Goal: Obtain resource: Obtain resource

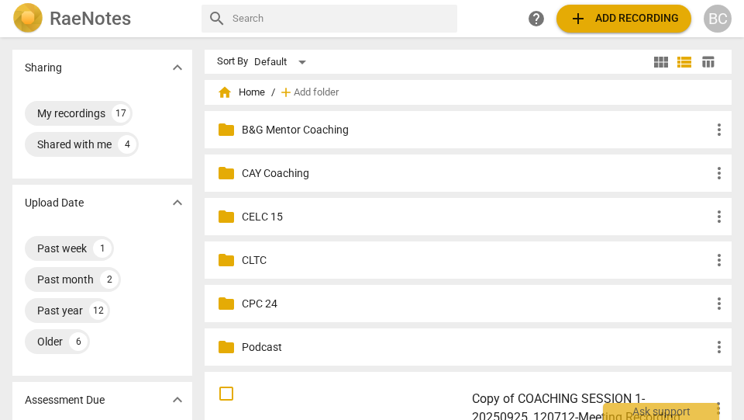
click at [277, 171] on p "CAY Coaching" at bounding box center [476, 173] width 468 height 16
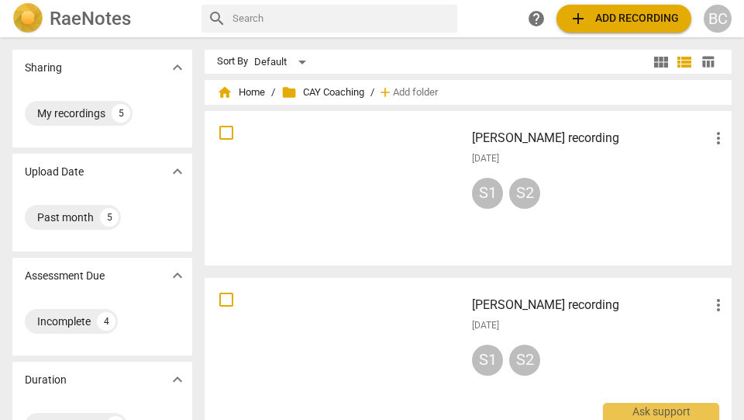
click at [557, 139] on h3 "CAY Nancy recording" at bounding box center [590, 138] width 237 height 19
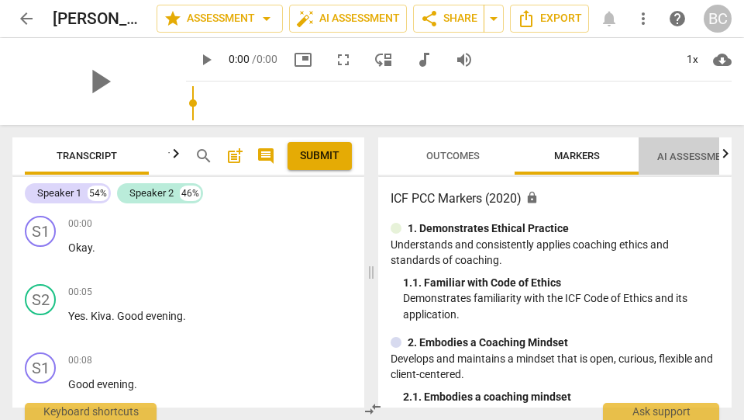
click at [681, 155] on span "AI Assessment New" at bounding box center [706, 156] width 96 height 12
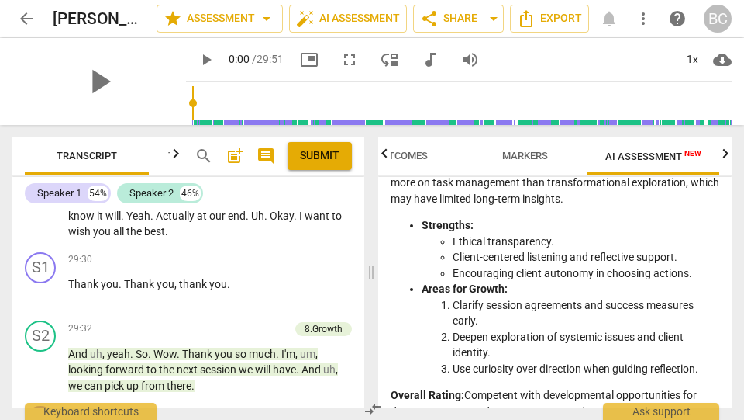
scroll to position [11381, 0]
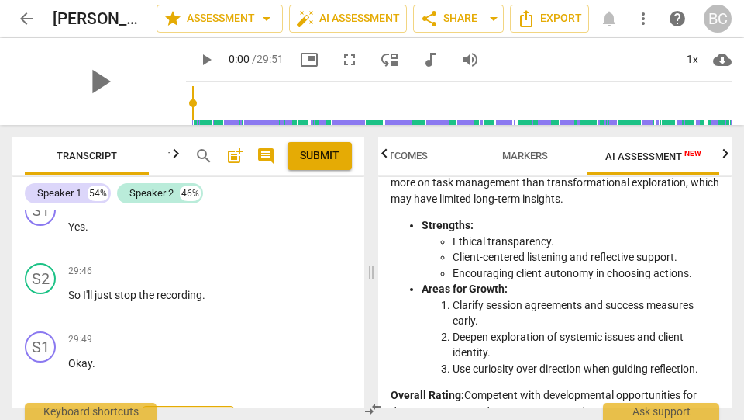
click at [202, 413] on span "Export" at bounding box center [188, 422] width 65 height 19
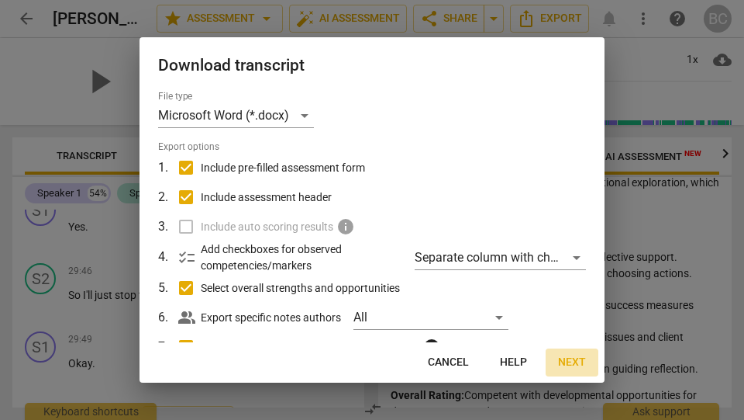
click at [582, 363] on span "Next" at bounding box center [572, 362] width 28 height 16
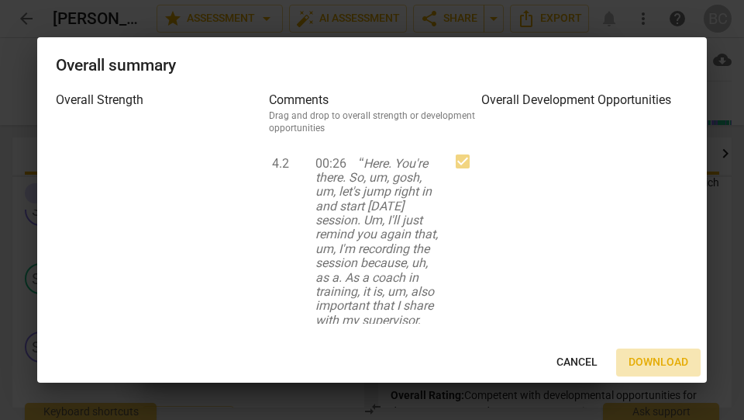
click at [662, 361] on span "Download" at bounding box center [659, 362] width 60 height 16
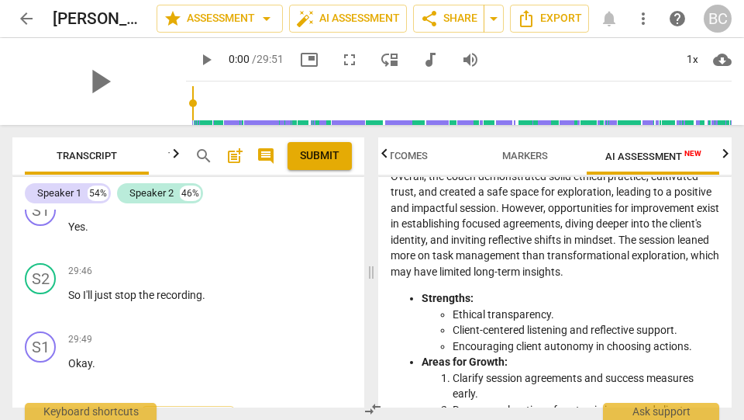
scroll to position [3569, 0]
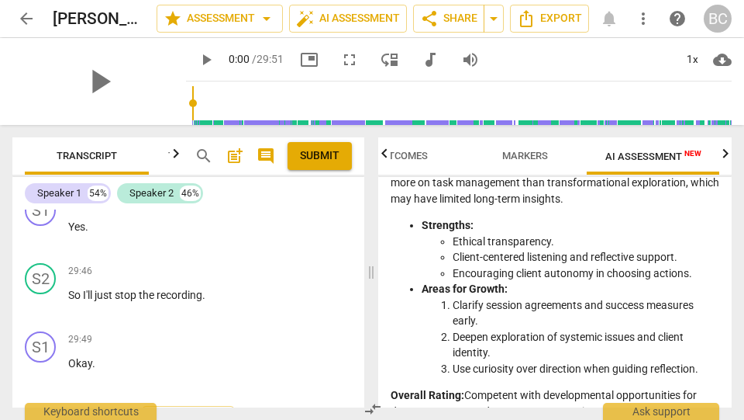
click at [726, 156] on icon "button" at bounding box center [726, 152] width 5 height 9
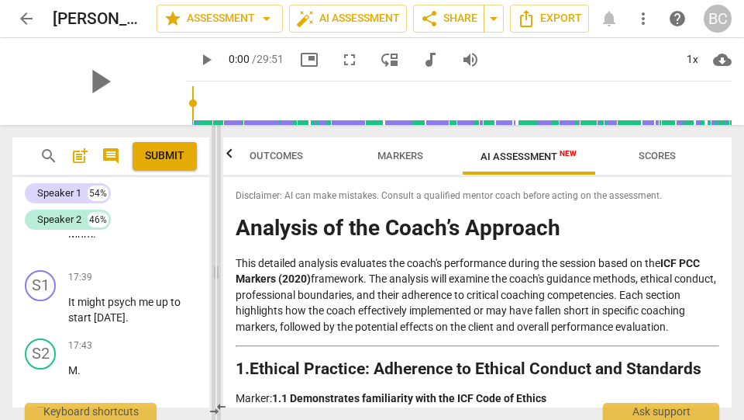
scroll to position [0, 20]
drag, startPoint x: 371, startPoint y: 274, endPoint x: 216, endPoint y: 278, distance: 155.9
click at [216, 278] on span at bounding box center [216, 272] width 9 height 295
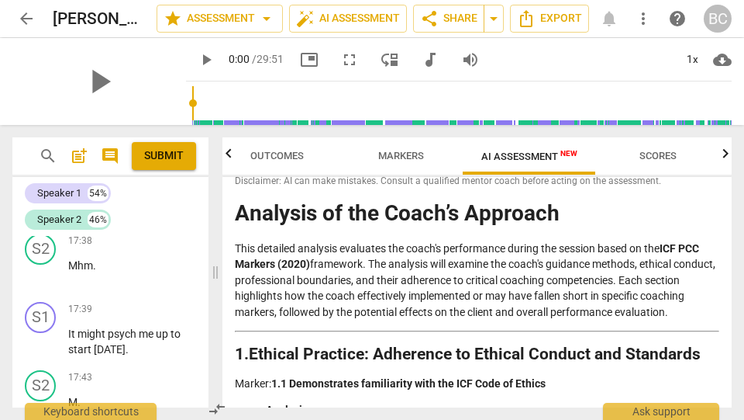
scroll to position [0, 0]
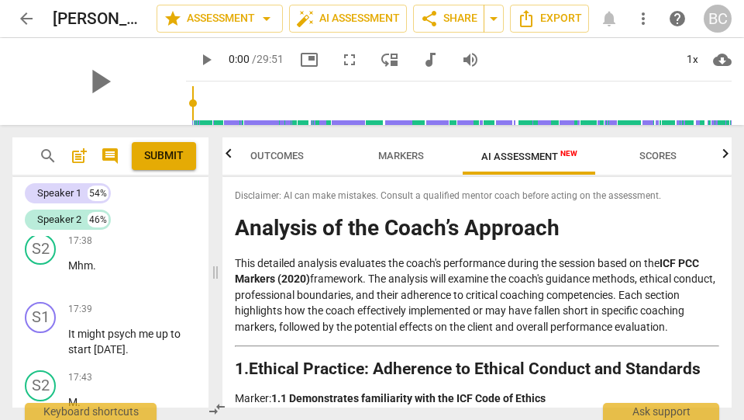
drag, startPoint x: 288, startPoint y: 391, endPoint x: 251, endPoint y: 214, distance: 180.7
click at [251, 214] on div "Disclaimer: AI can make mistakes. Consult a qualified mentor coach before actin…" at bounding box center [477, 292] width 509 height 230
copy div "Analysis of the Coach’s Approach This detailed analysis evaluates the coach's p…"
click at [23, 16] on span "arrow_back" at bounding box center [26, 18] width 19 height 19
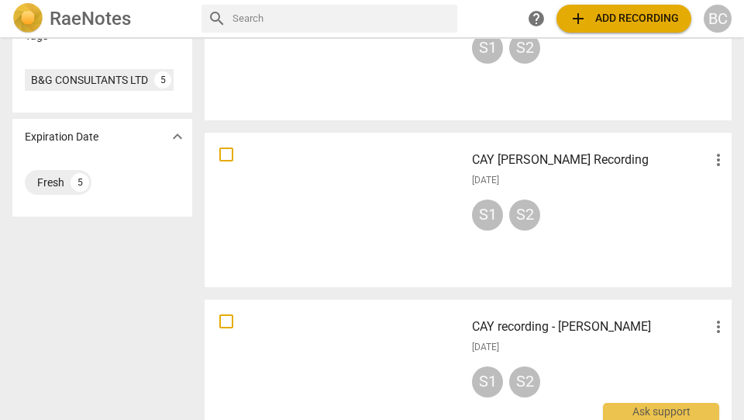
scroll to position [481, 0]
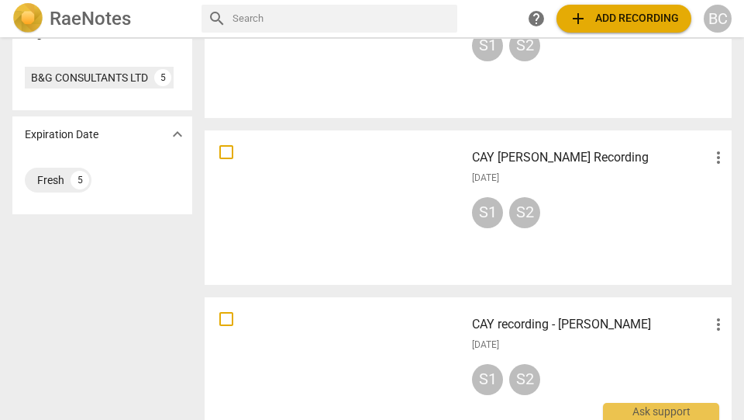
click at [521, 155] on h3 "CAY [PERSON_NAME] Recording" at bounding box center [590, 157] width 237 height 19
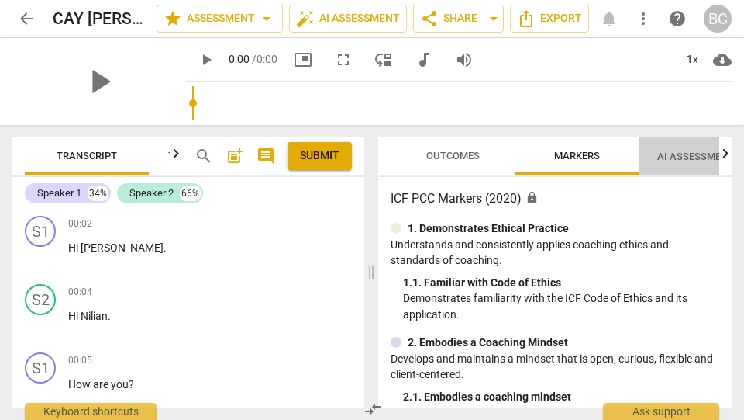
click at [681, 158] on span "AI Assessment New" at bounding box center [706, 156] width 96 height 12
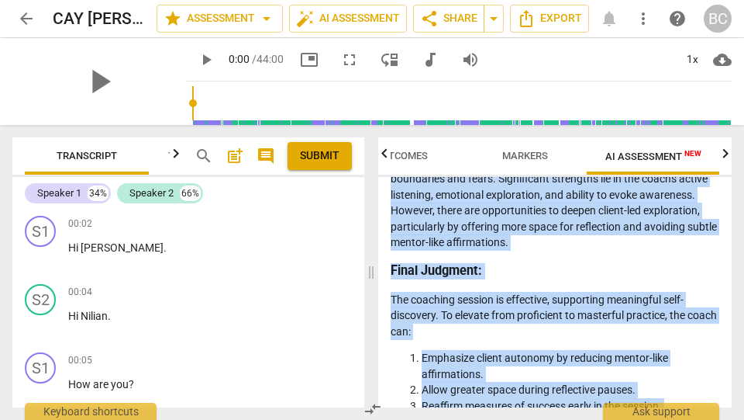
scroll to position [4029, 0]
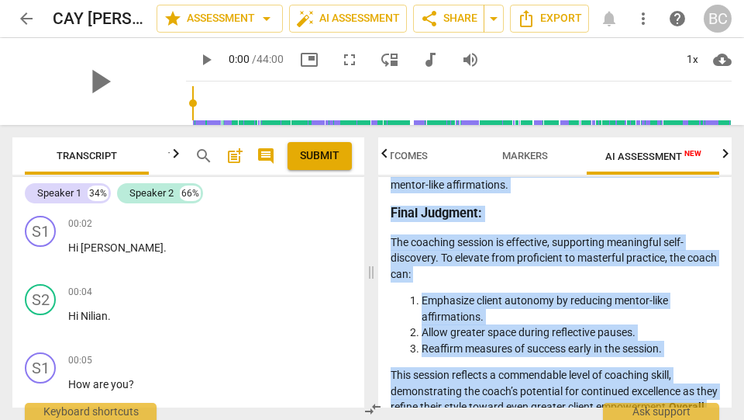
drag, startPoint x: 392, startPoint y: 241, endPoint x: 498, endPoint y: 419, distance: 206.5
click at [498, 419] on div "Outcomes Markers AI Assessment New Scores Disclaimer: AI can make mistakes. Con…" at bounding box center [558, 272] width 372 height 295
copy div "Objective Analysis of the Coaching Session This analysis aims to objectively ev…"
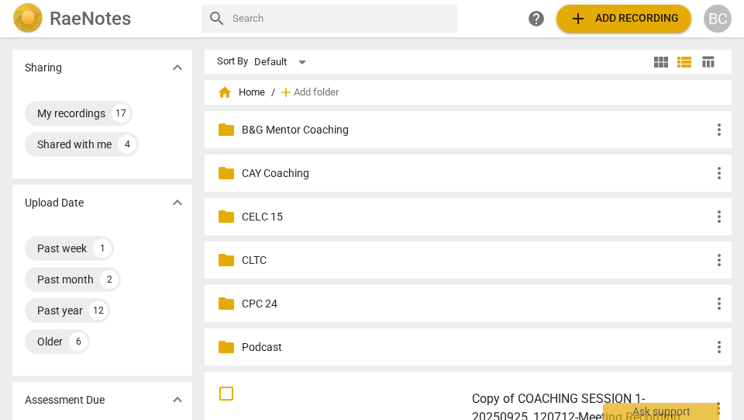
click at [289, 171] on p "CAY Coaching" at bounding box center [476, 173] width 468 height 16
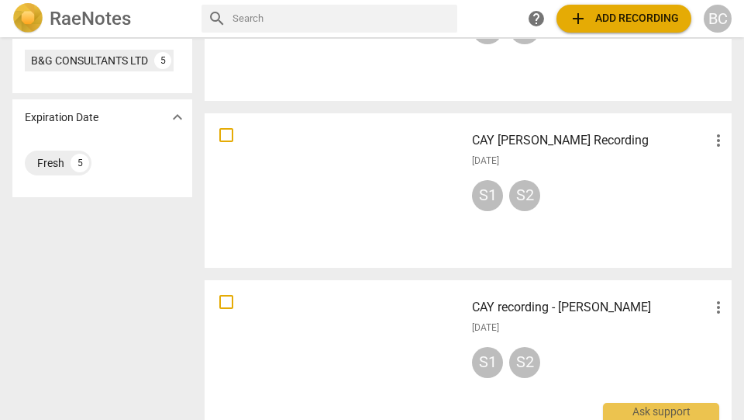
scroll to position [525, 0]
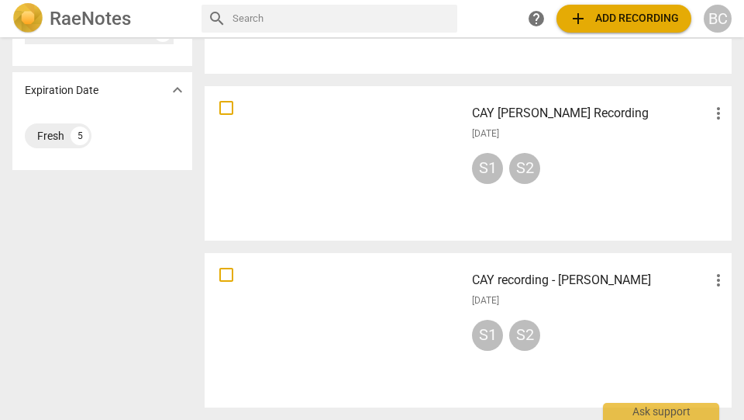
click at [537, 283] on h3 "CAY recording - [PERSON_NAME]" at bounding box center [590, 280] width 237 height 19
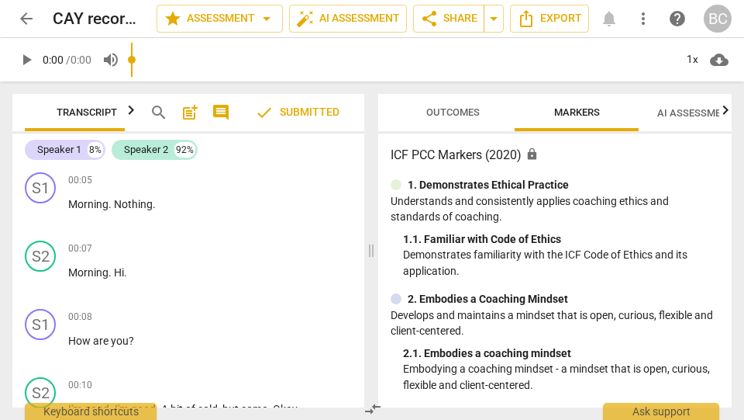
click at [673, 112] on span "AI Assessment New" at bounding box center [706, 113] width 96 height 12
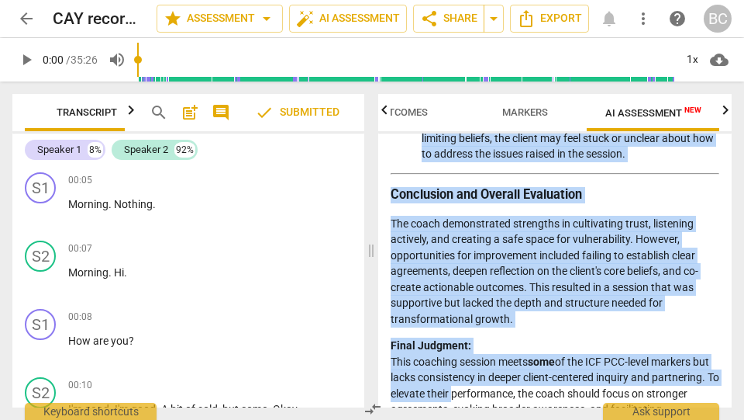
scroll to position [3896, 0]
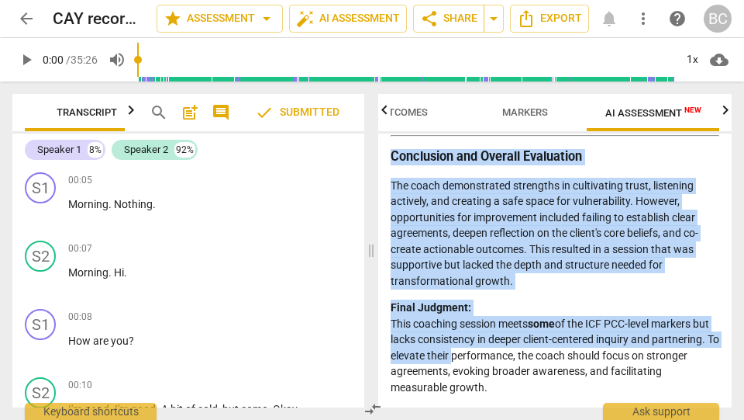
drag, startPoint x: 391, startPoint y: 198, endPoint x: 525, endPoint y: 417, distance: 257.2
click at [525, 417] on div "Outcomes Markers AI Assessment New Scores Disclaimer: AI can make mistakes. Con…" at bounding box center [558, 250] width 372 height 338
copy div "Detailed Analysis of the Coaching Session Framework: ICF PCC Markers (2020) Thi…"
click at [28, 19] on span "arrow_back" at bounding box center [26, 18] width 19 height 19
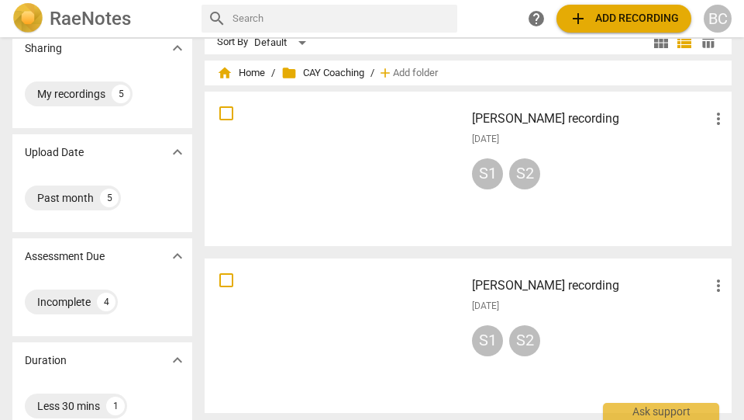
scroll to position [103, 0]
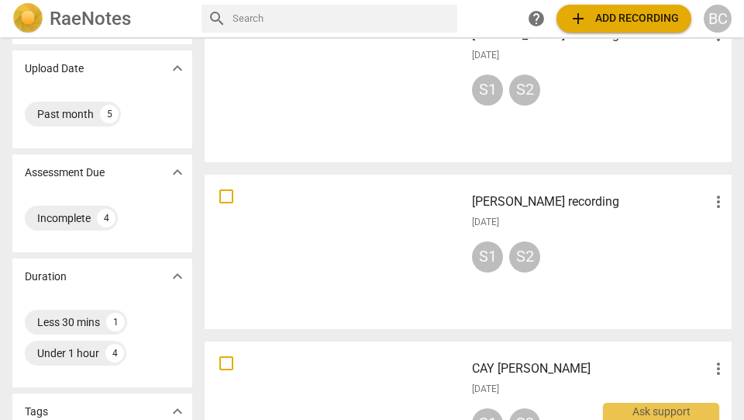
click at [520, 202] on h3 "[PERSON_NAME] recording" at bounding box center [590, 201] width 237 height 19
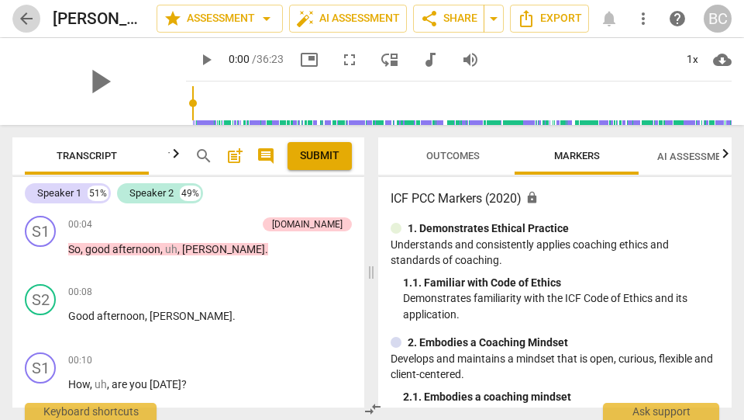
click at [28, 19] on span "arrow_back" at bounding box center [26, 18] width 19 height 19
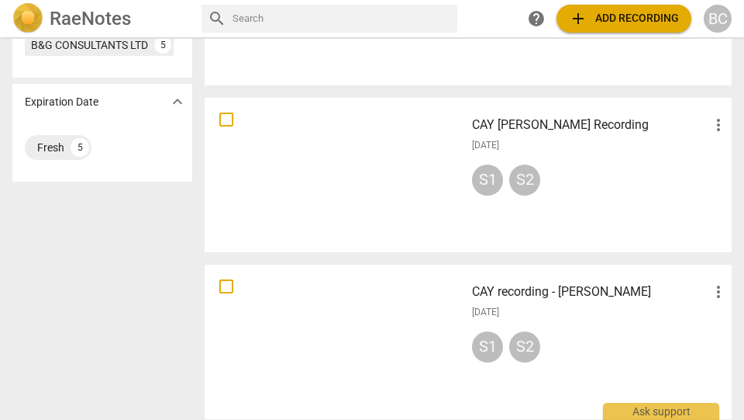
scroll to position [525, 0]
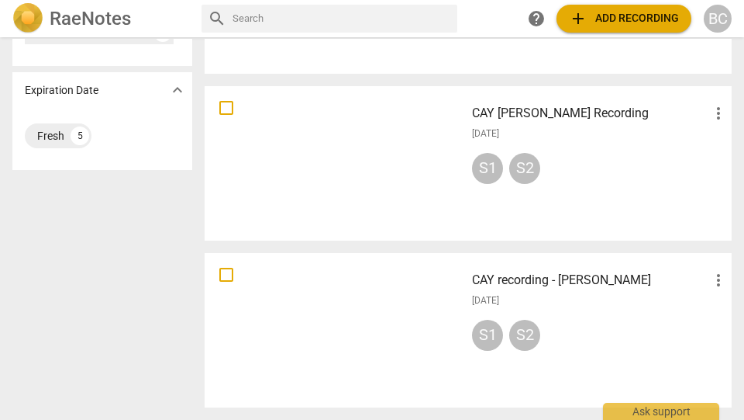
click at [506, 281] on h3 "CAY recording - [PERSON_NAME]" at bounding box center [590, 280] width 237 height 19
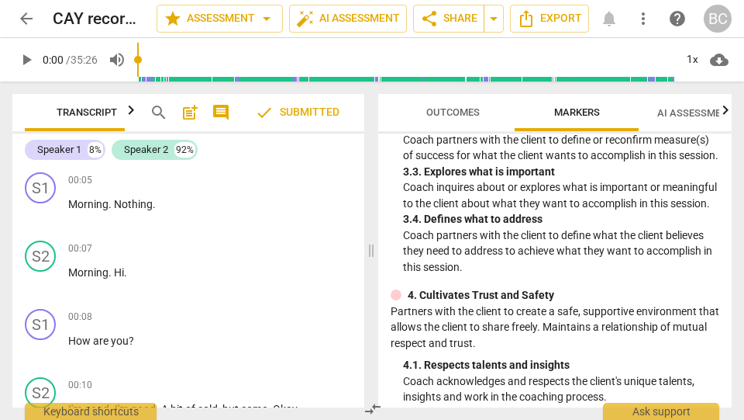
scroll to position [557, 0]
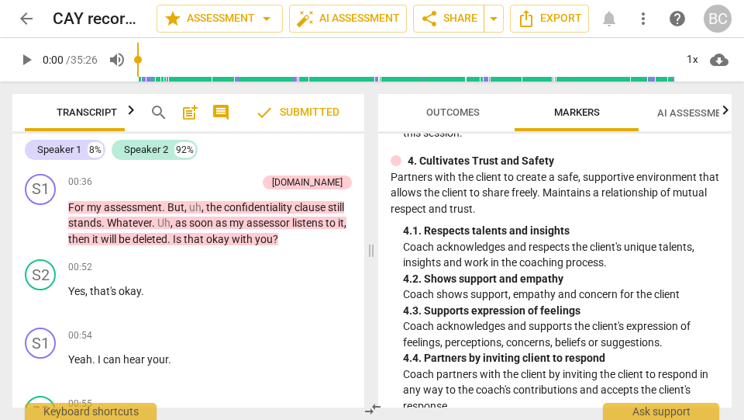
click at [311, 306] on div "00:52 + Add competency keyboard_arrow_right Yes , that's okay ." at bounding box center [210, 287] width 284 height 56
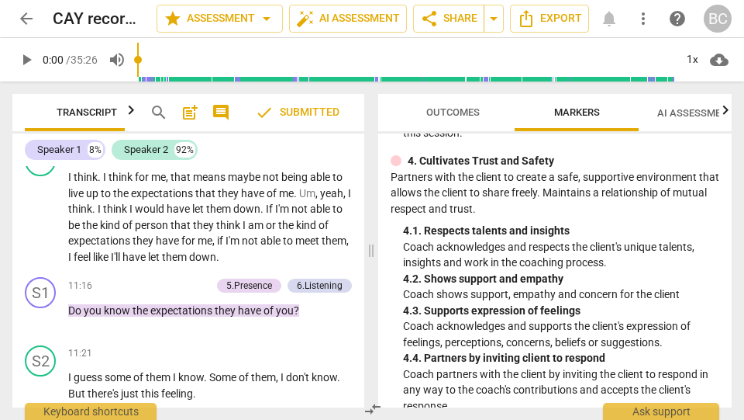
scroll to position [4124, 0]
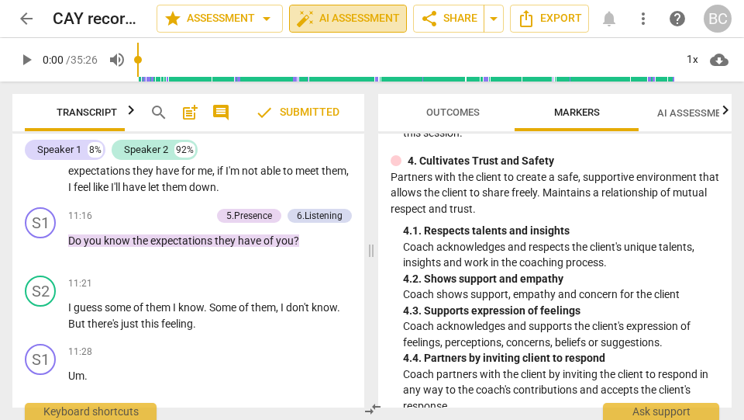
click at [347, 19] on span "auto_fix_high AI Assessment" at bounding box center [348, 18] width 104 height 19
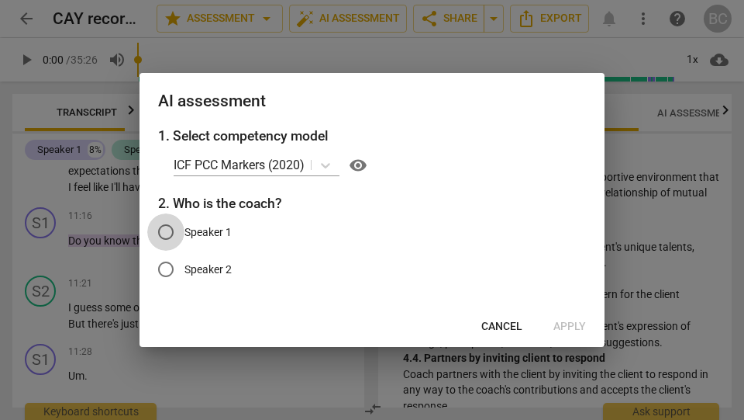
click at [168, 231] on input "Speaker 1" at bounding box center [165, 231] width 37 height 37
radio input "true"
click at [572, 326] on span "Apply" at bounding box center [570, 327] width 33 height 16
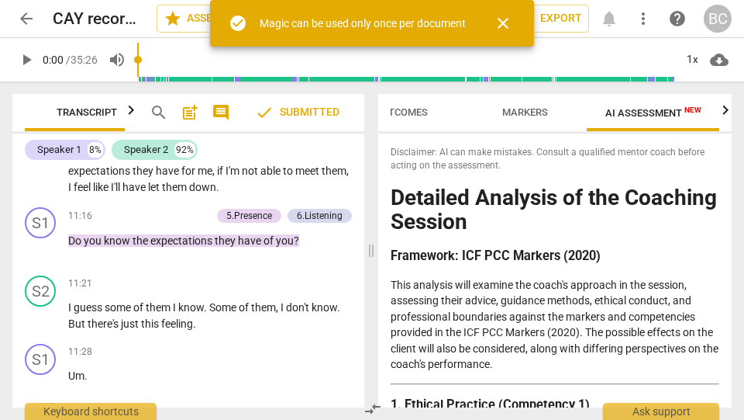
scroll to position [0, 52]
click at [503, 22] on span "close" at bounding box center [503, 23] width 19 height 19
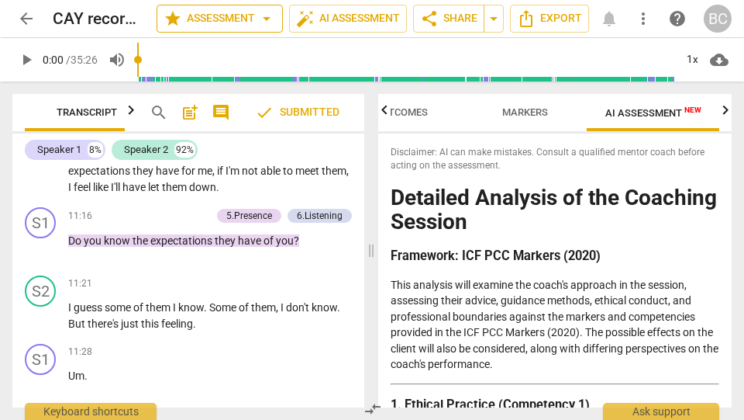
click at [261, 19] on span "arrow_drop_down" at bounding box center [266, 18] width 19 height 19
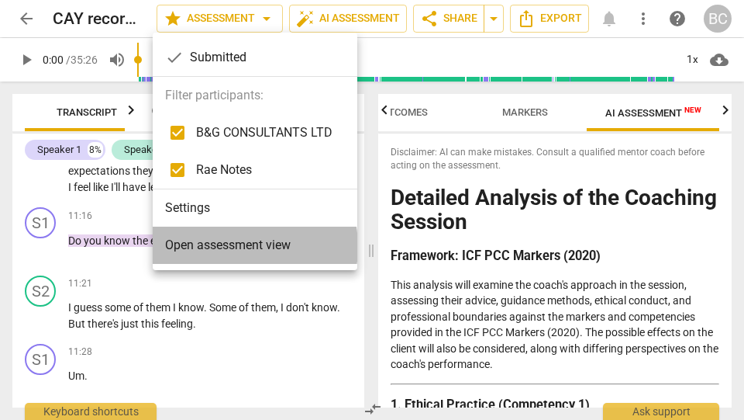
click at [228, 247] on span "Open assessment view" at bounding box center [228, 245] width 126 height 19
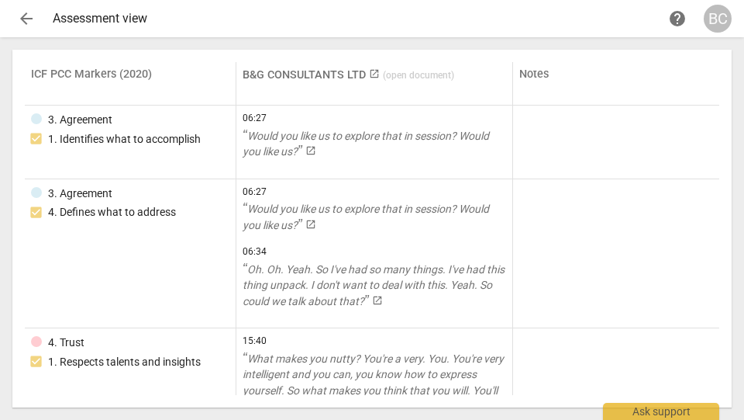
click at [168, 85] on th "ICF PCC Markers (2020)" at bounding box center [131, 83] width 212 height 43
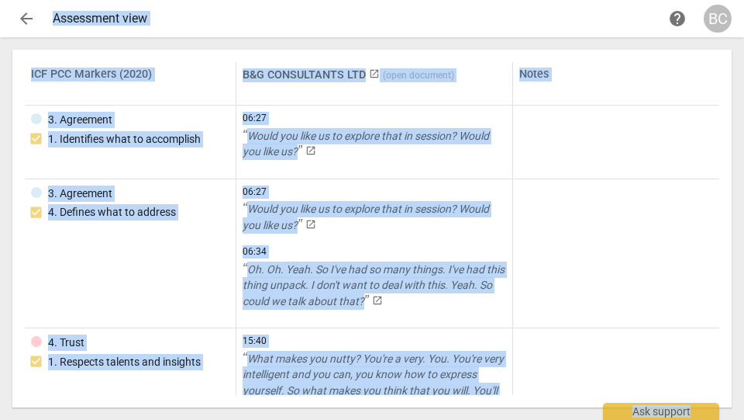
copy div "Assessment view help BC ICF PCC Markers (2020) B&G CONSULTANTS LTD launch ( ope…"
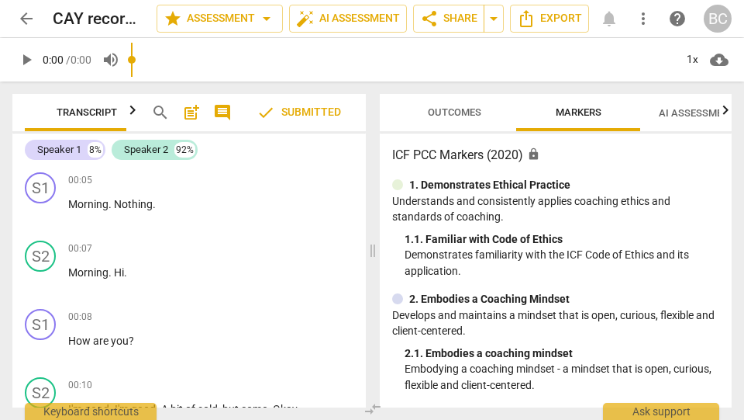
scroll to position [8170, 0]
